Goal: Transaction & Acquisition: Purchase product/service

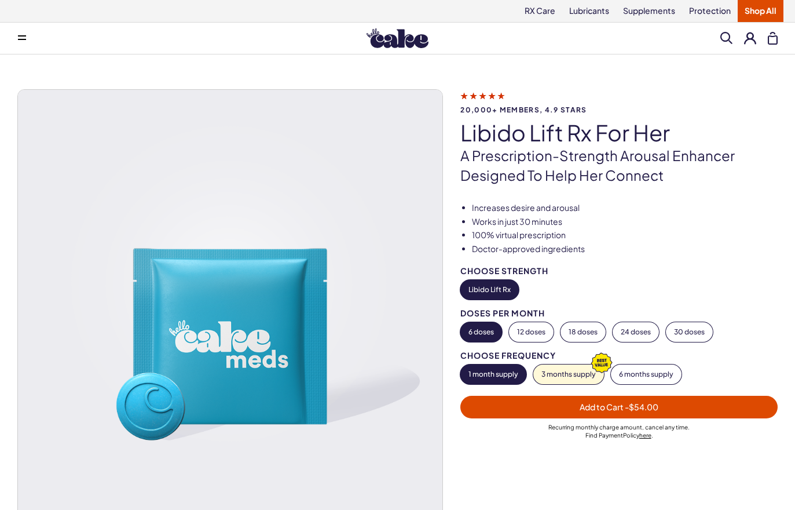
click at [497, 96] on icon at bounding box center [482, 95] width 45 height 12
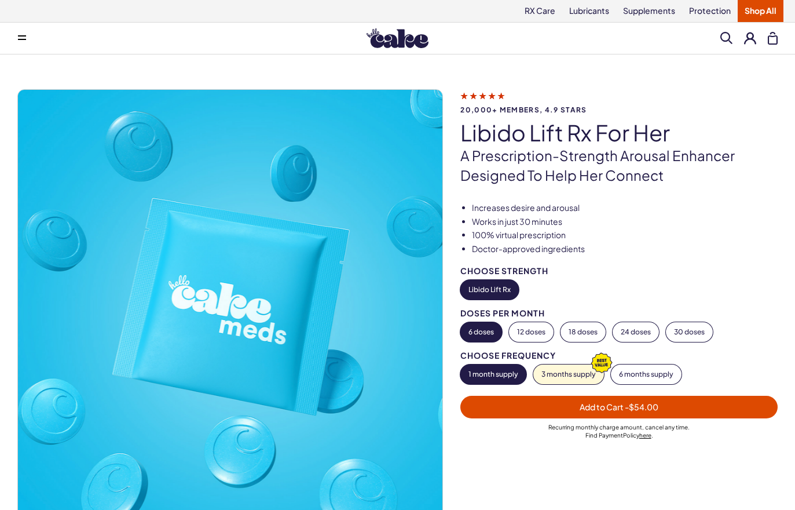
click at [518, 14] on link "RX Care" at bounding box center [540, 11] width 45 height 22
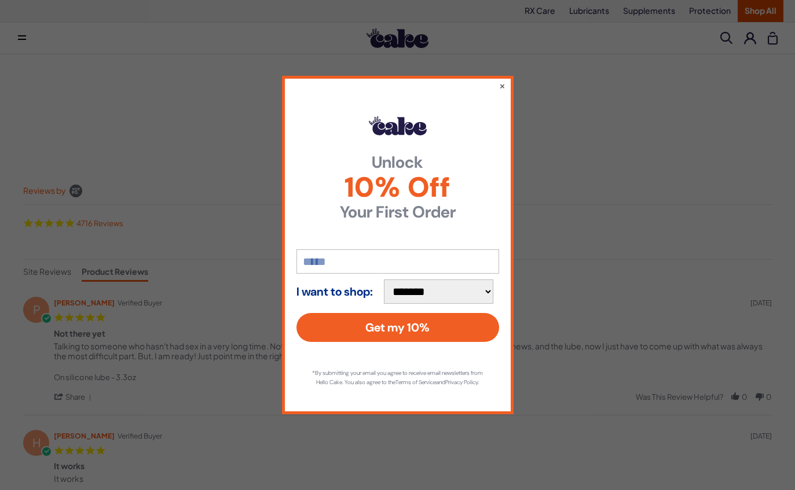
click at [506, 80] on button "×" at bounding box center [502, 86] width 6 height 12
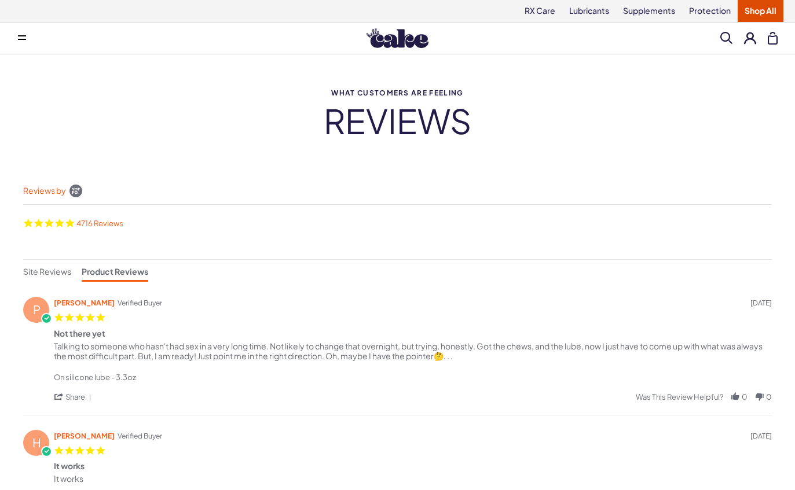
click at [538, 14] on link "RX Care" at bounding box center [540, 11] width 45 height 22
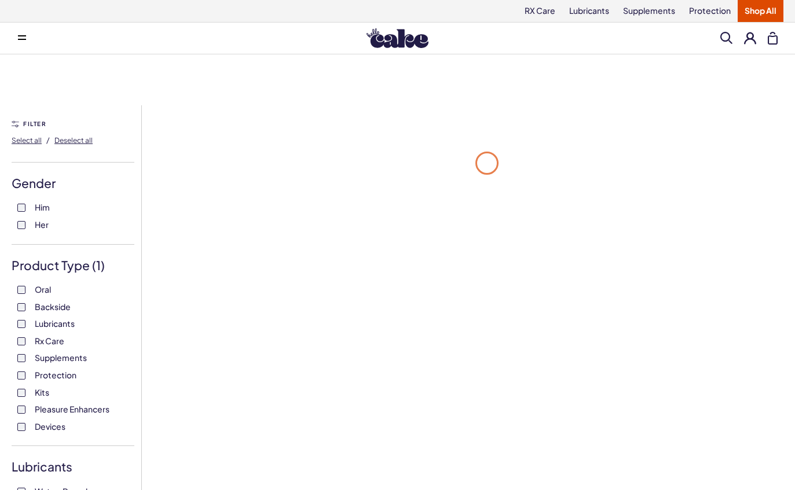
click at [649, 6] on link "Supplements" at bounding box center [649, 11] width 66 height 22
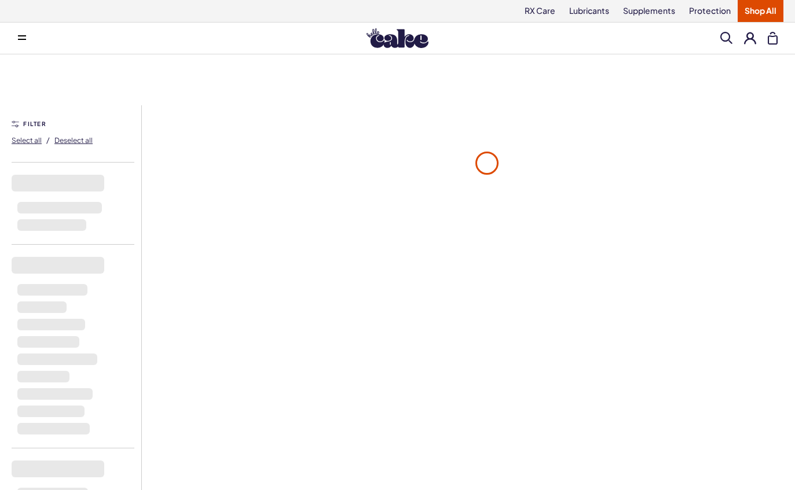
click at [660, 10] on link "Supplements" at bounding box center [649, 11] width 66 height 22
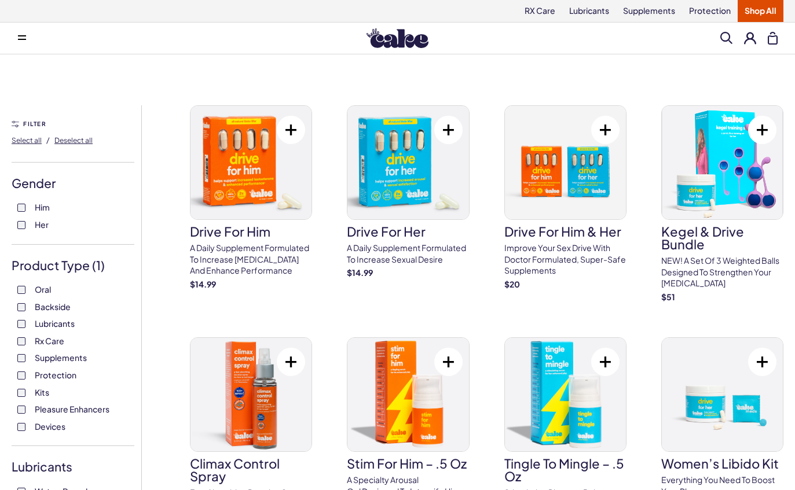
click at [47, 227] on span "Her" at bounding box center [42, 224] width 14 height 15
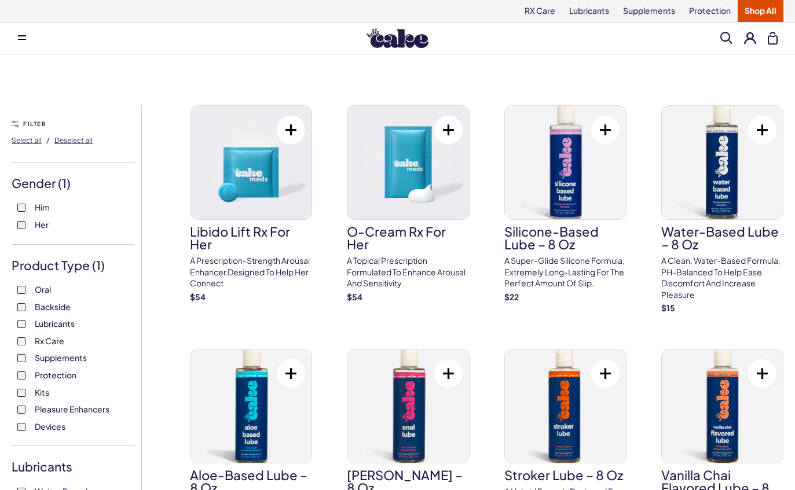
click at [41, 206] on span "Him" at bounding box center [42, 207] width 15 height 15
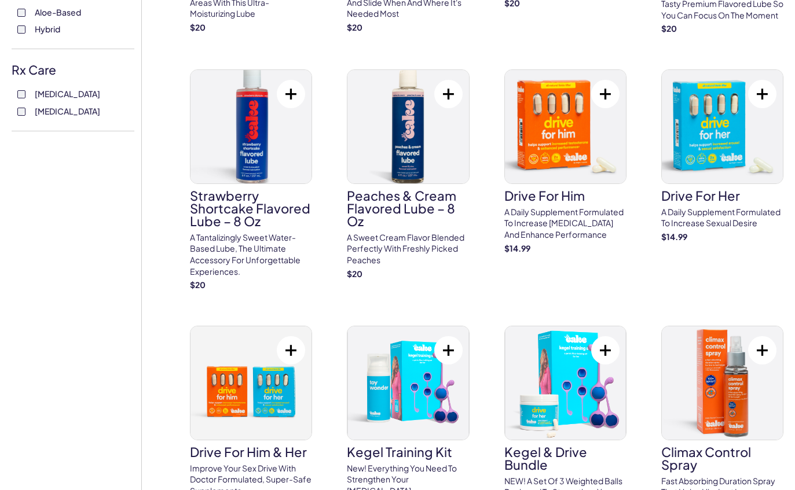
scroll to position [515, 0]
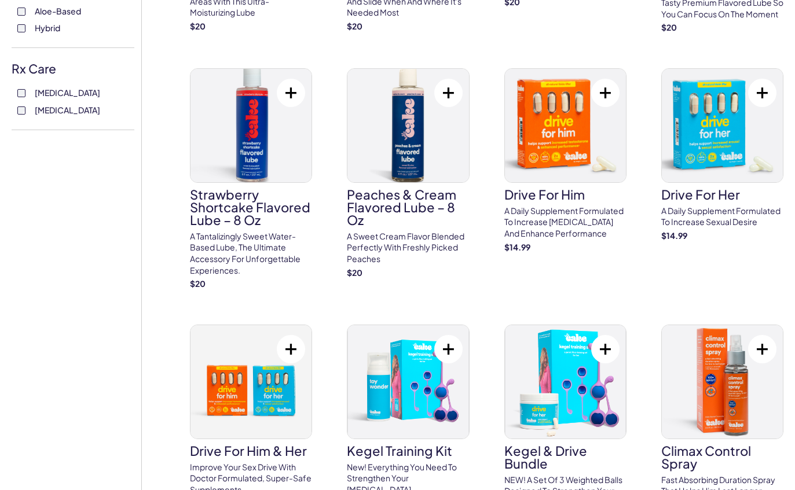
click at [736, 147] on img at bounding box center [722, 125] width 121 height 113
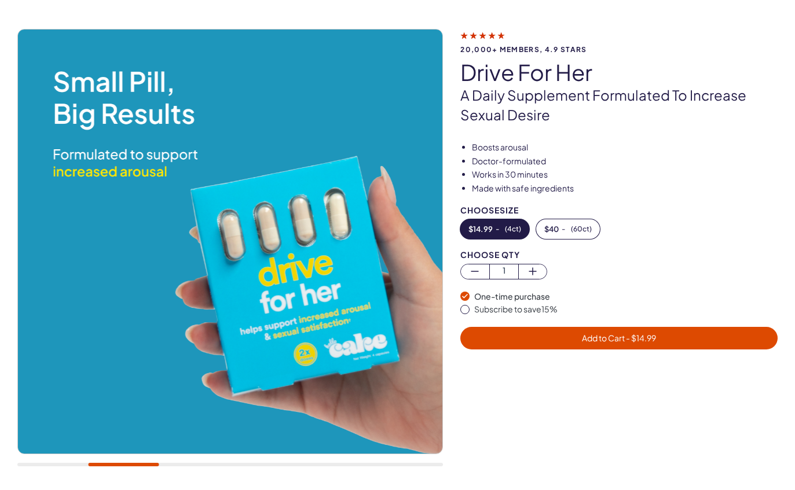
scroll to position [68, 0]
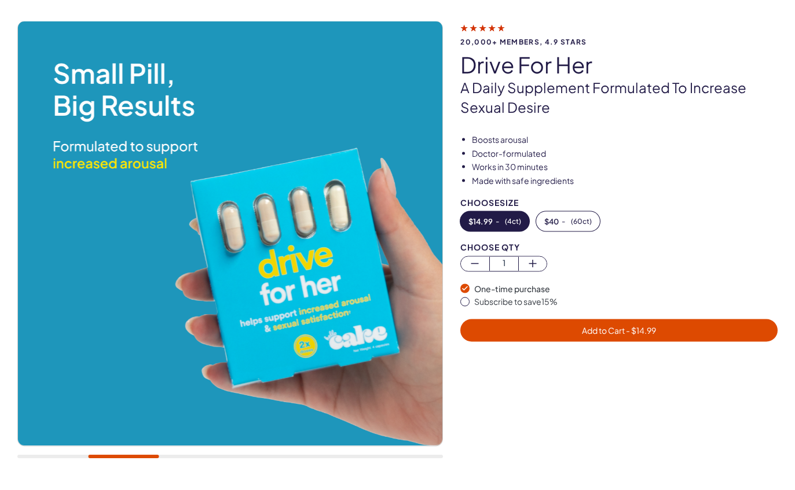
click at [579, 218] on span "( 60ct )" at bounding box center [581, 222] width 21 height 8
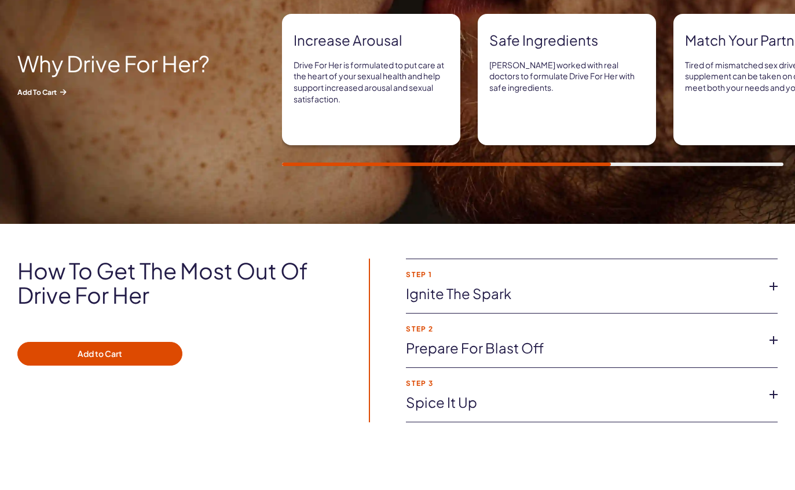
scroll to position [726, 0]
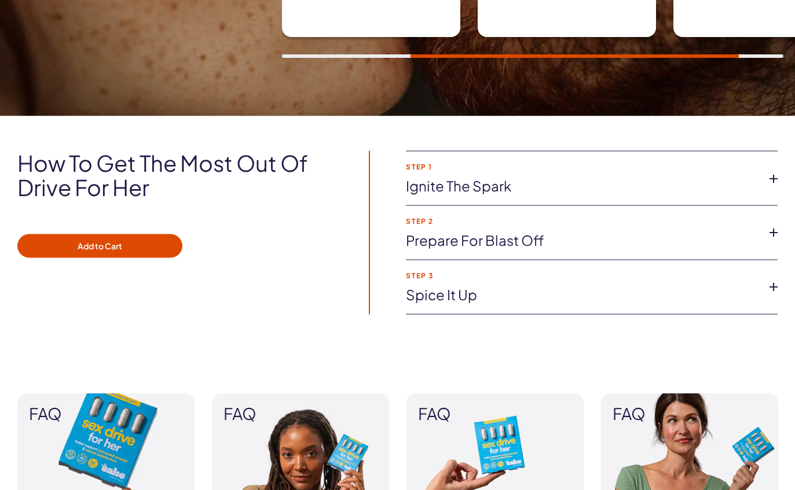
click at [765, 188] on li "Step 1 Ignite the spark Take 2 capsules 30 min before you want to feel sexy and…" at bounding box center [592, 179] width 372 height 54
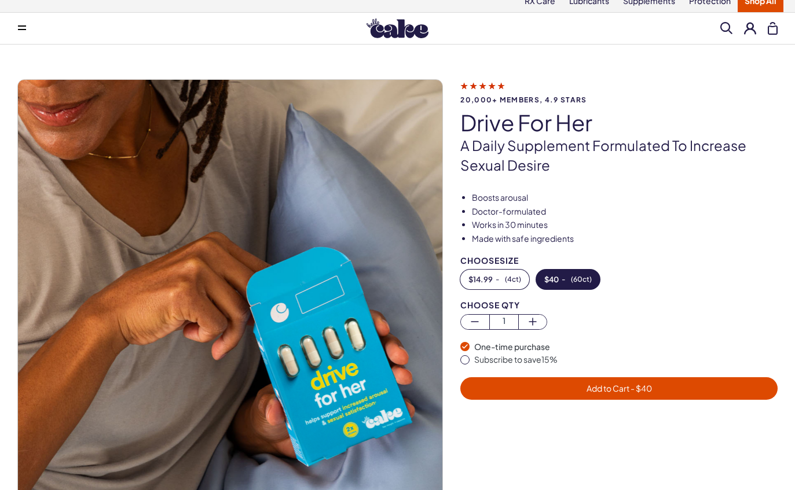
scroll to position [3, 0]
